Goal: Find specific page/section: Find specific page/section

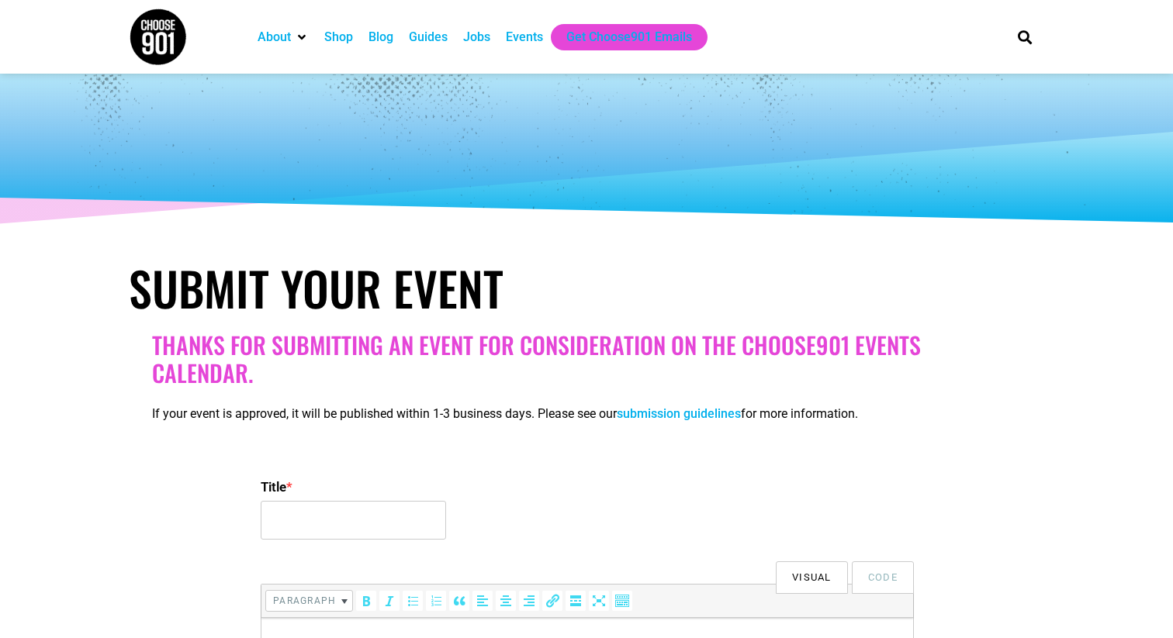
select select
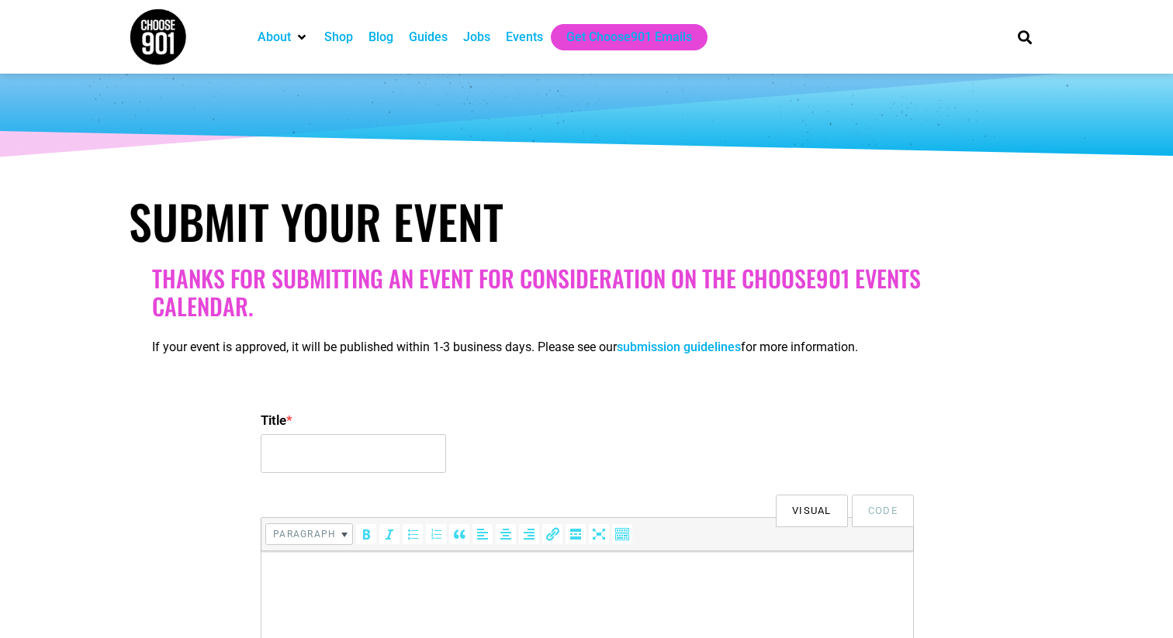
scroll to position [53, 0]
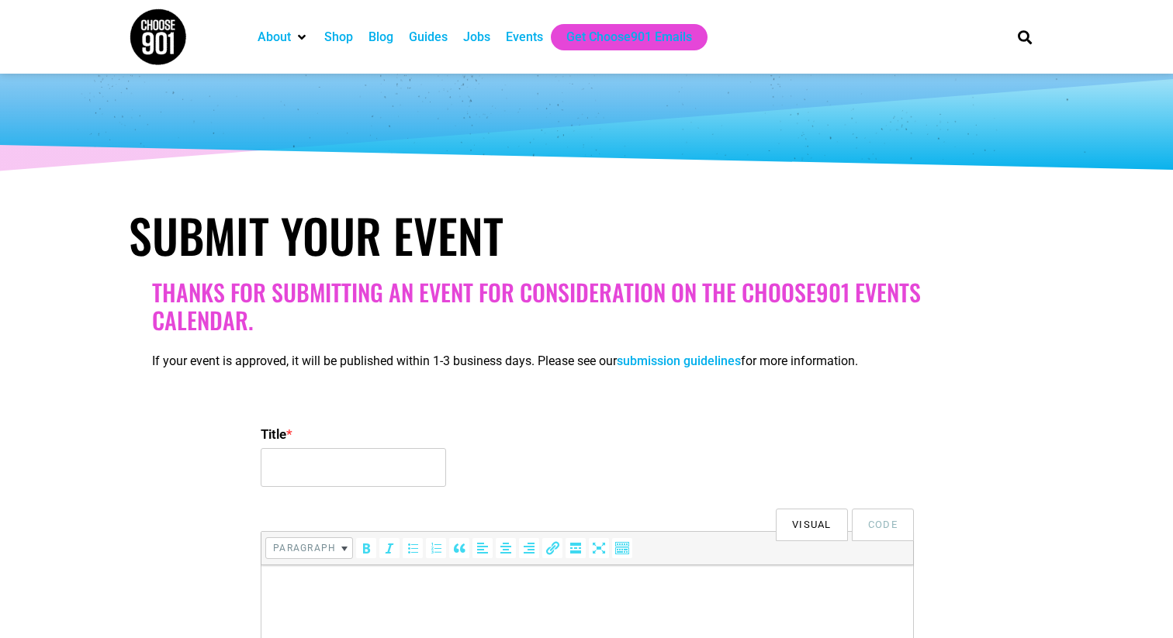
click at [527, 28] on div "Events" at bounding box center [524, 37] width 37 height 19
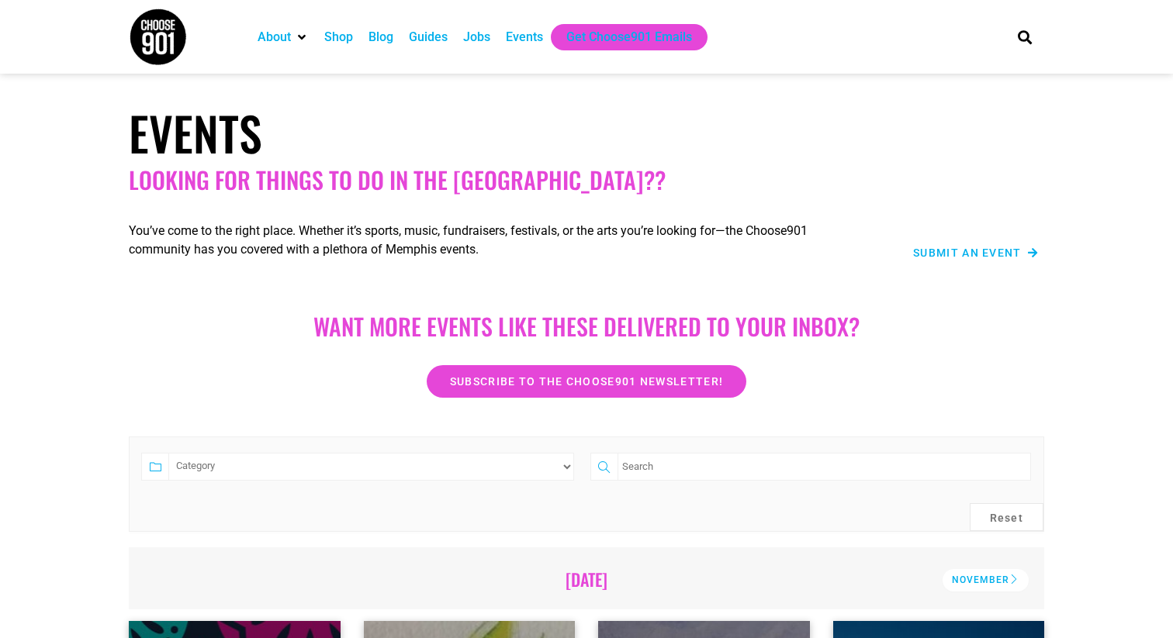
click at [706, 473] on input "search" at bounding box center [823, 467] width 413 height 28
type input "opening lecture"
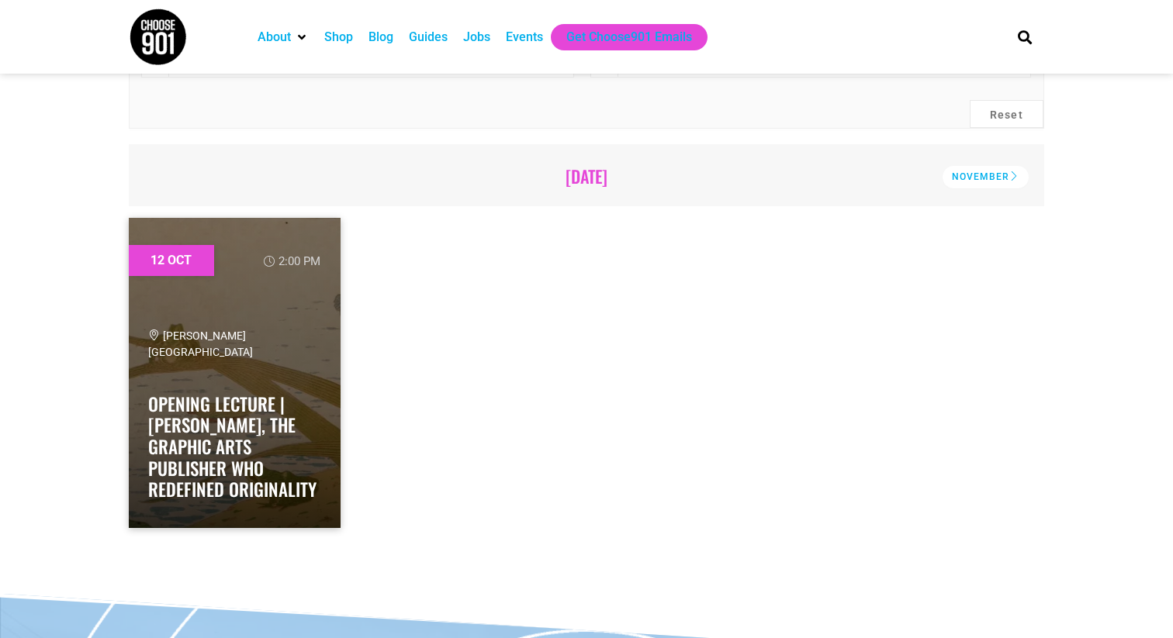
scroll to position [405, 0]
